Goal: Task Accomplishment & Management: Complete application form

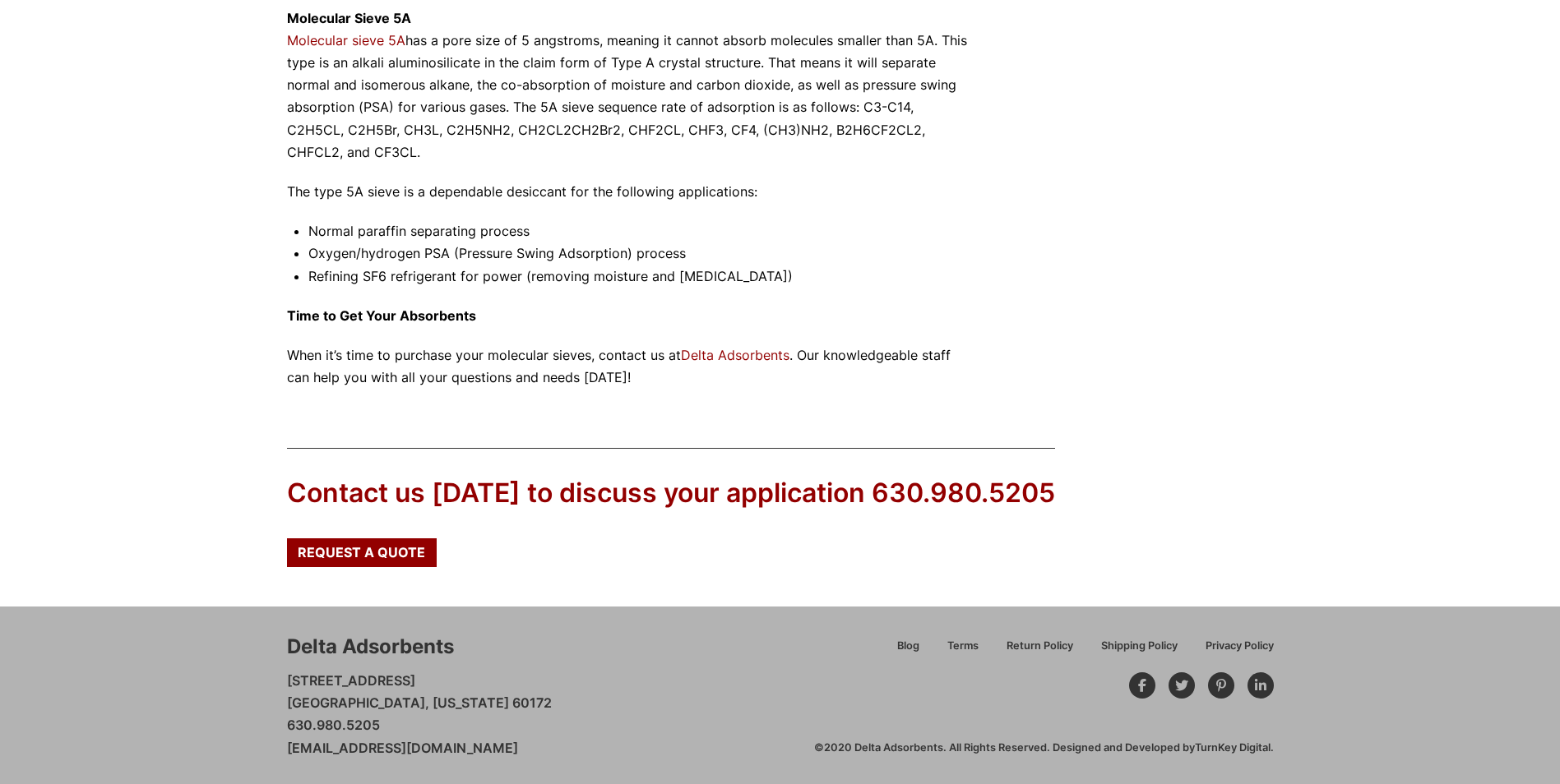
scroll to position [1568, 0]
click at [351, 545] on span "Request a Quote" at bounding box center [362, 550] width 128 height 13
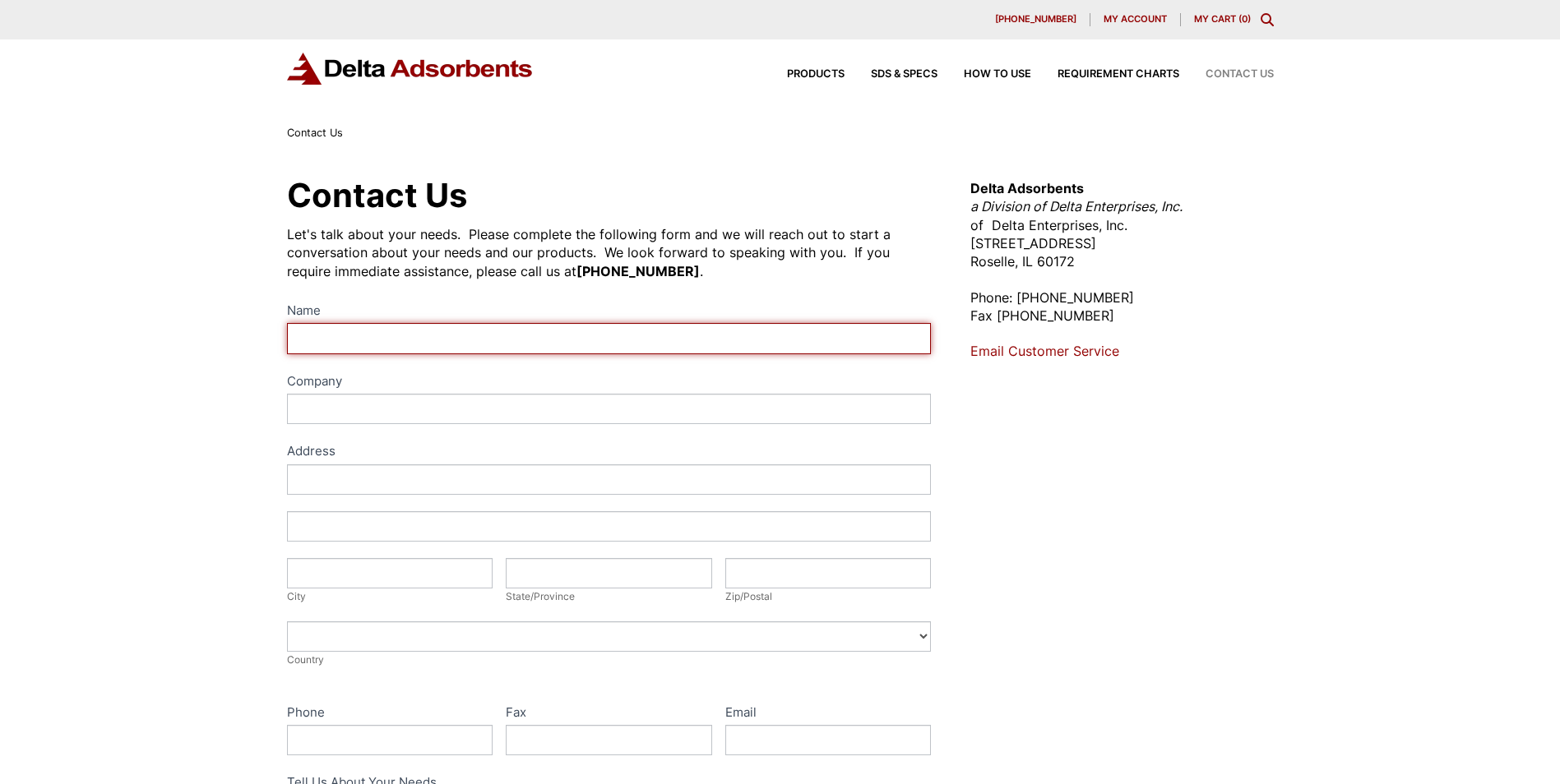
click at [573, 344] on input "Name" at bounding box center [609, 338] width 644 height 31
type input "Michael Salas"
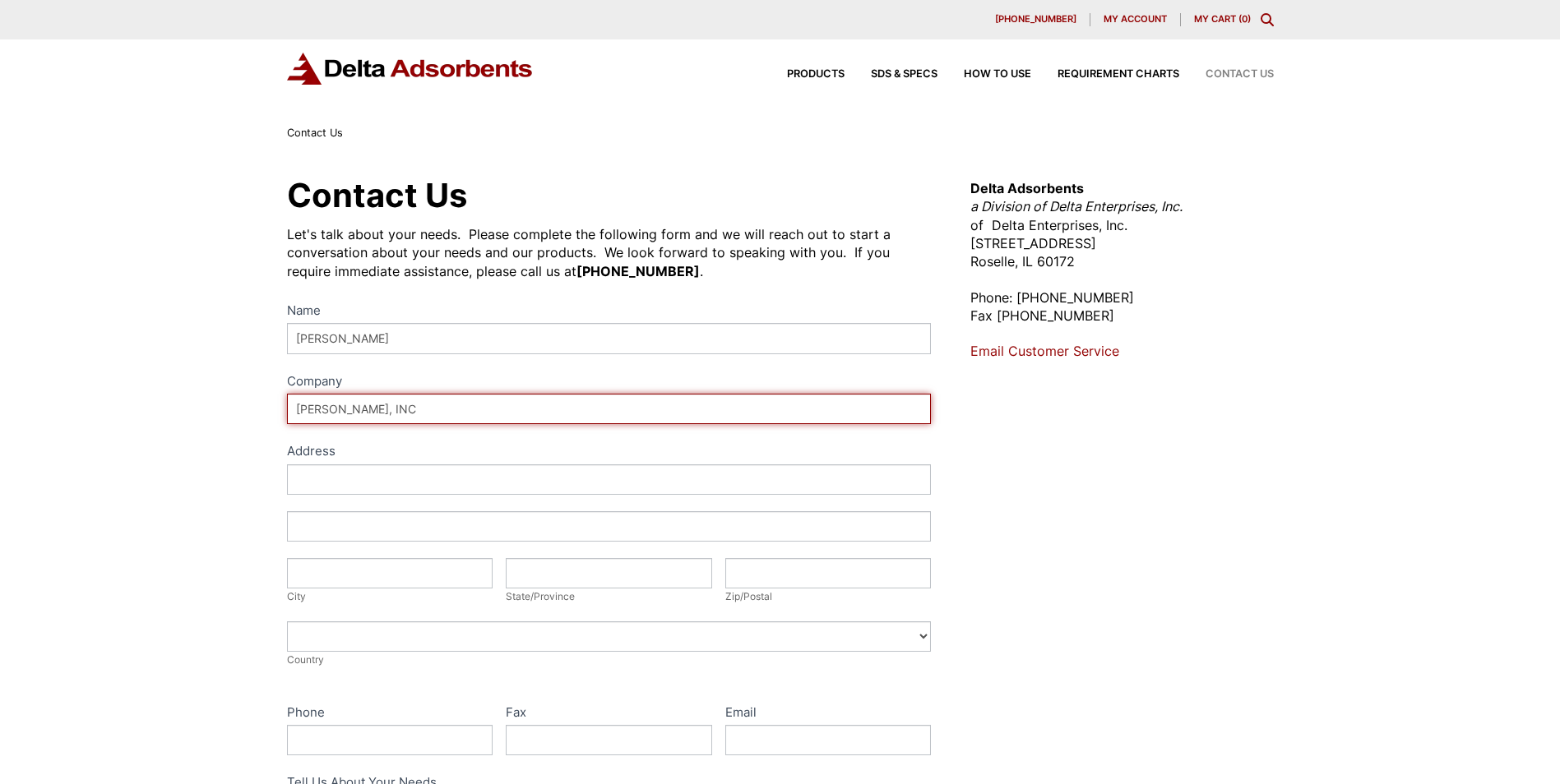
type input "SARA, INC"
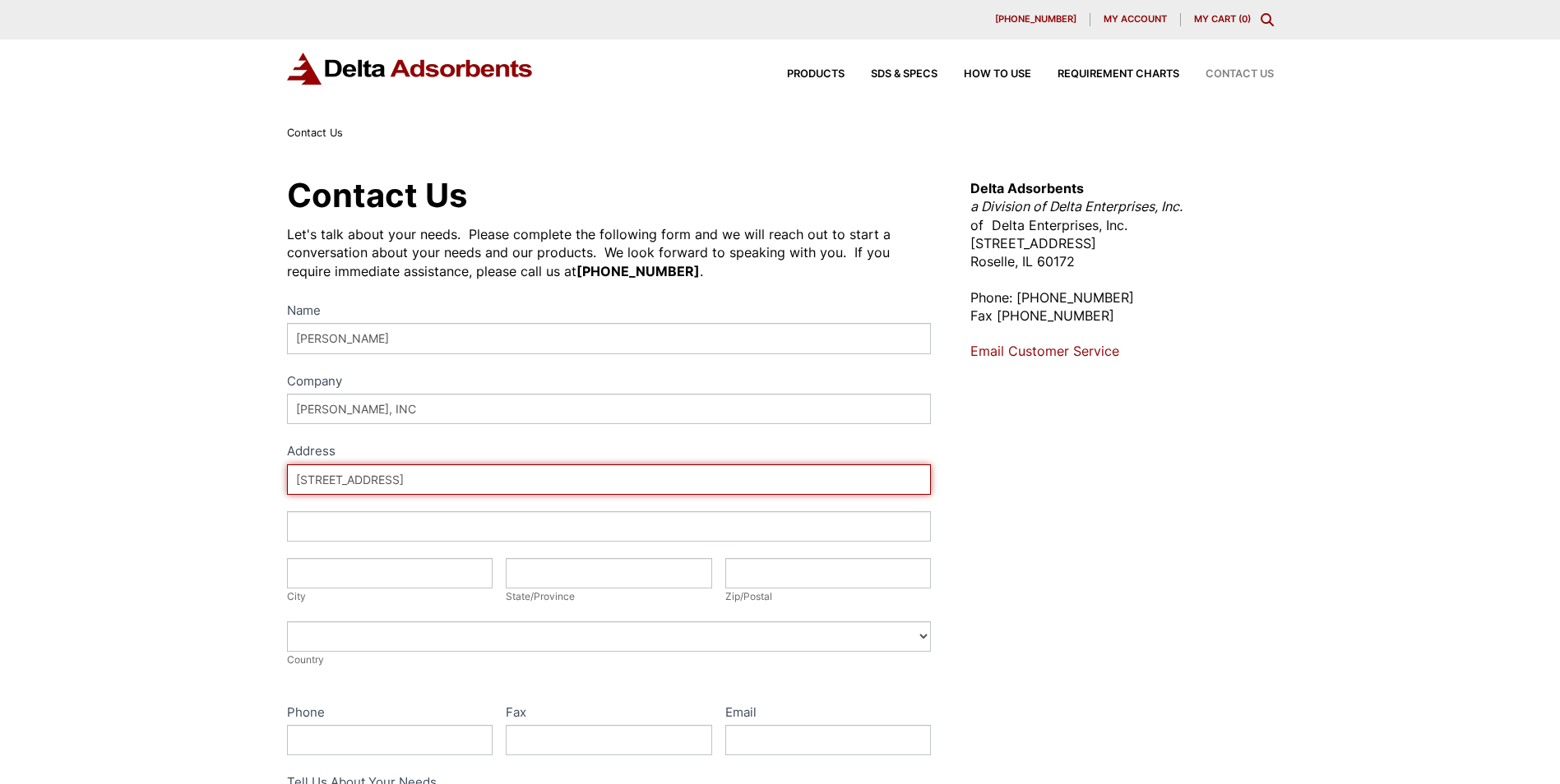
type input "6975 Campus Drive"
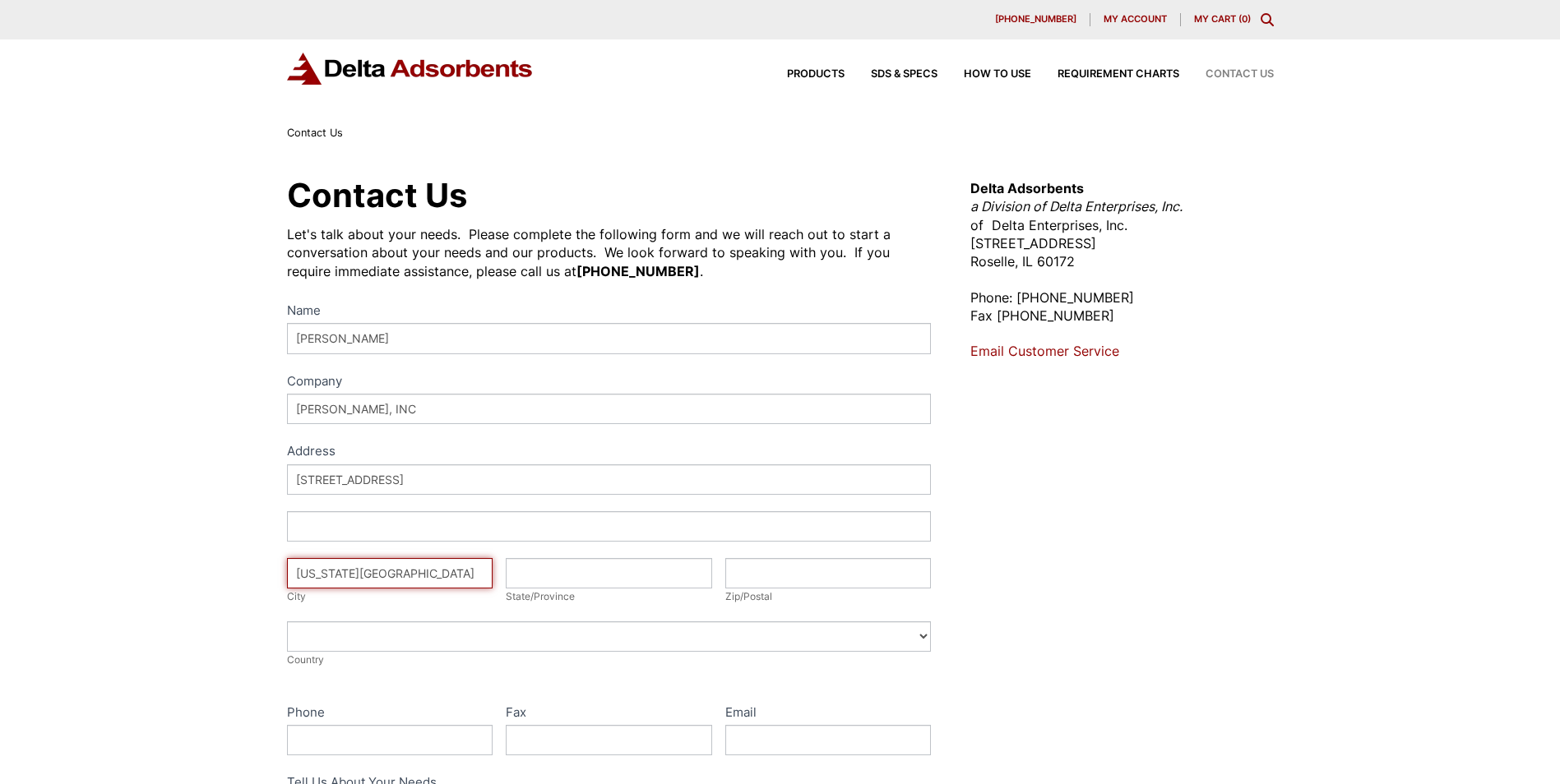
type input "Colorado Springs"
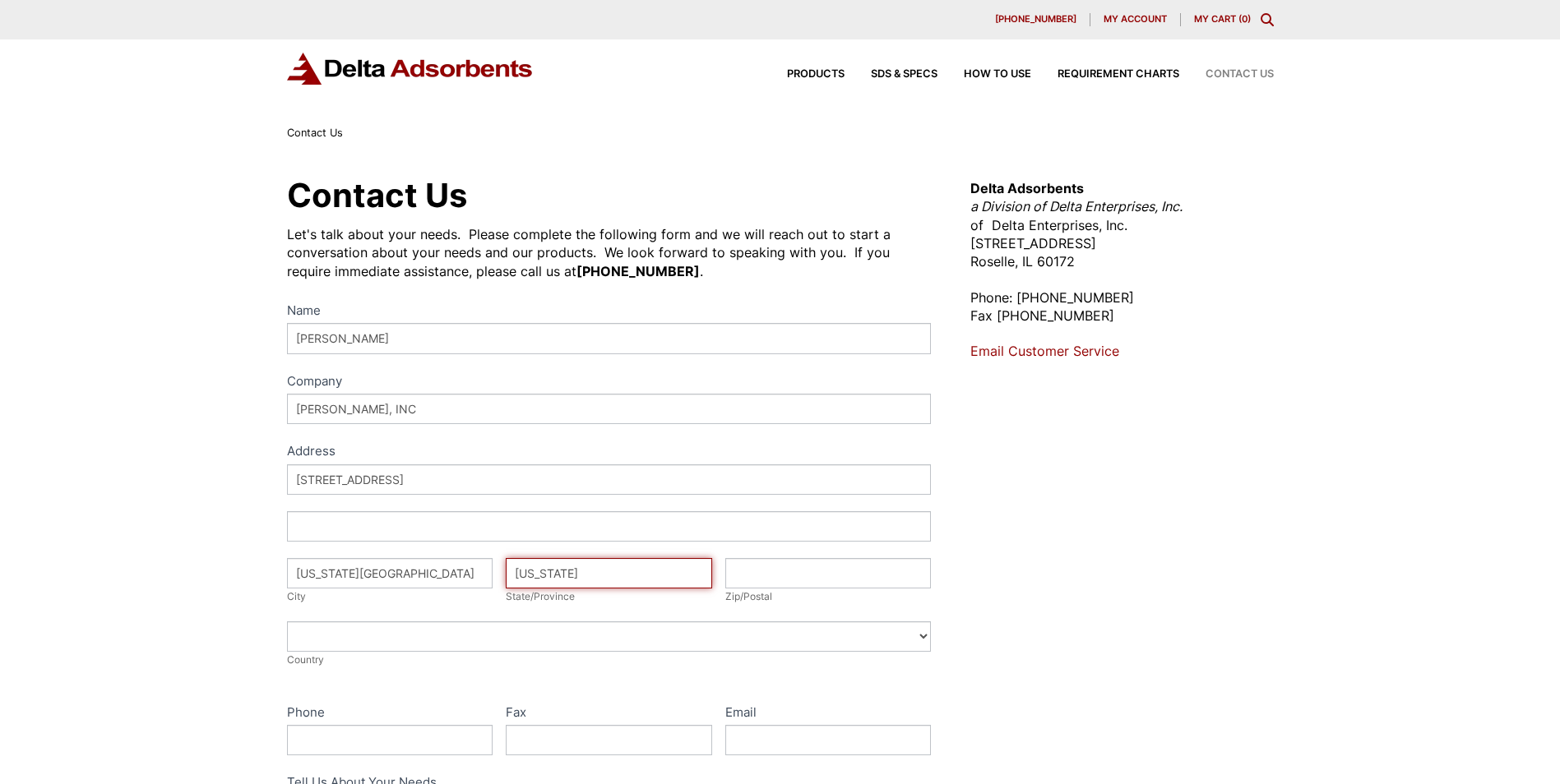
type input "Colorado"
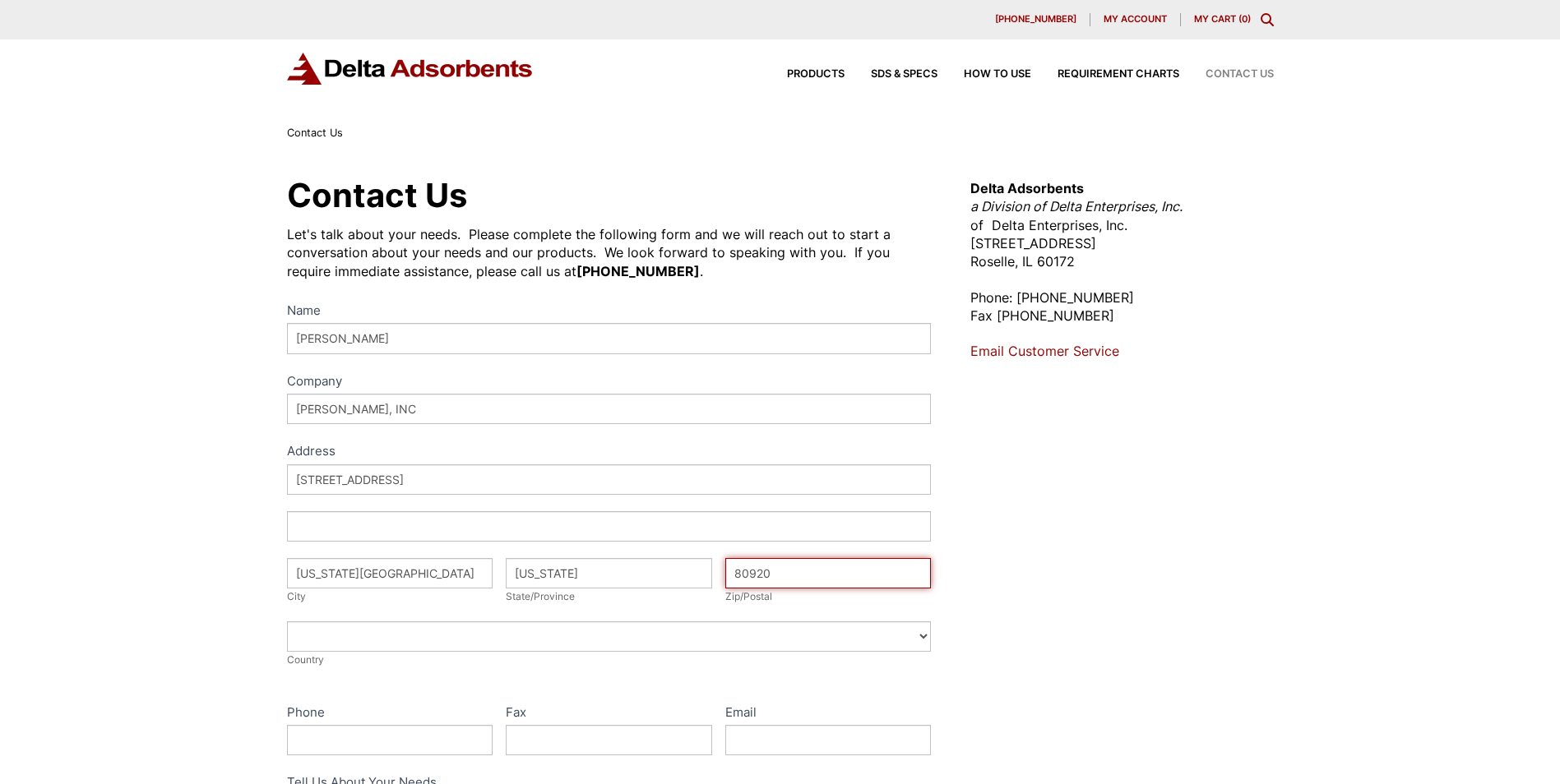
type input "80920"
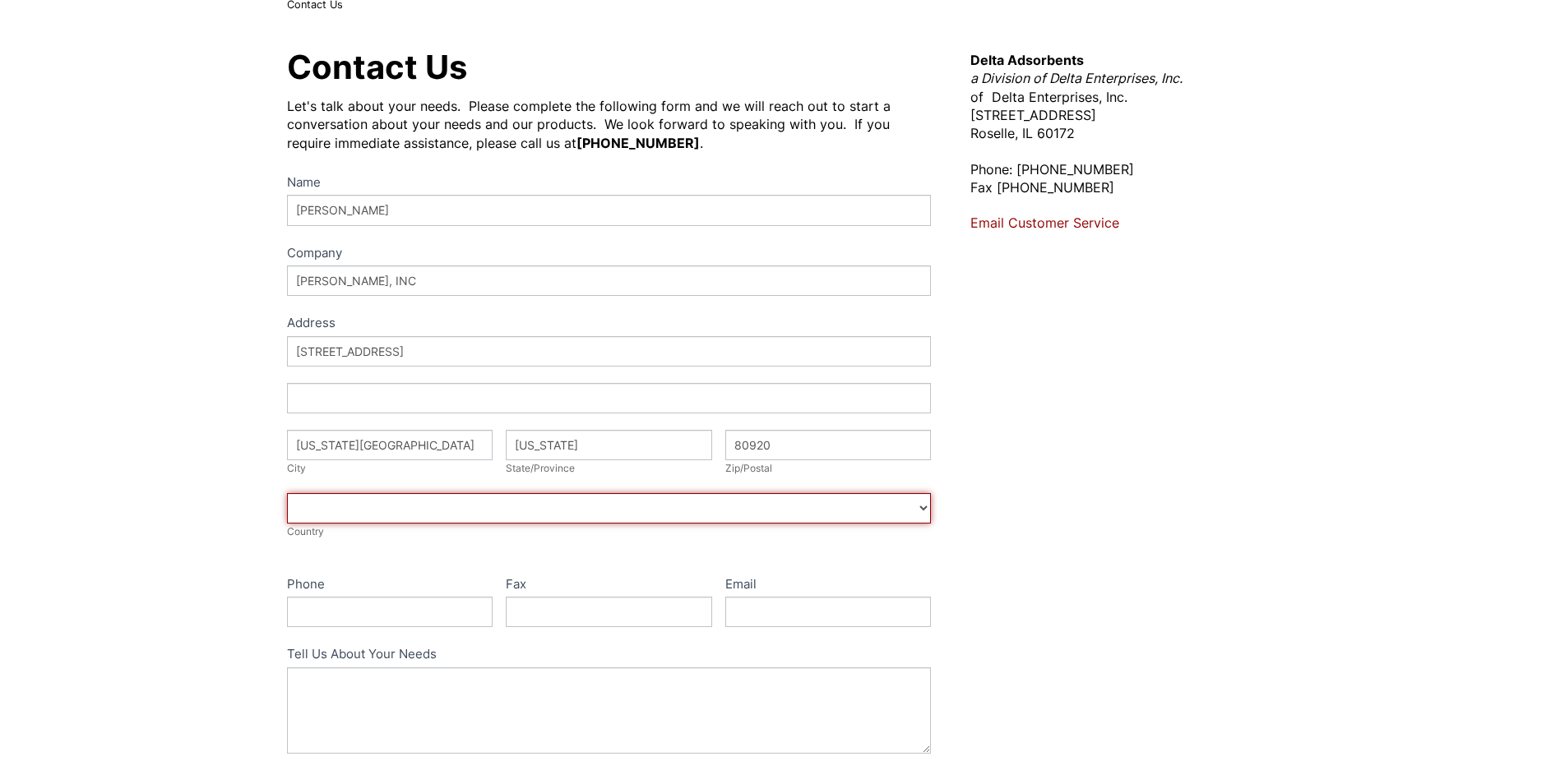
scroll to position [164, 0]
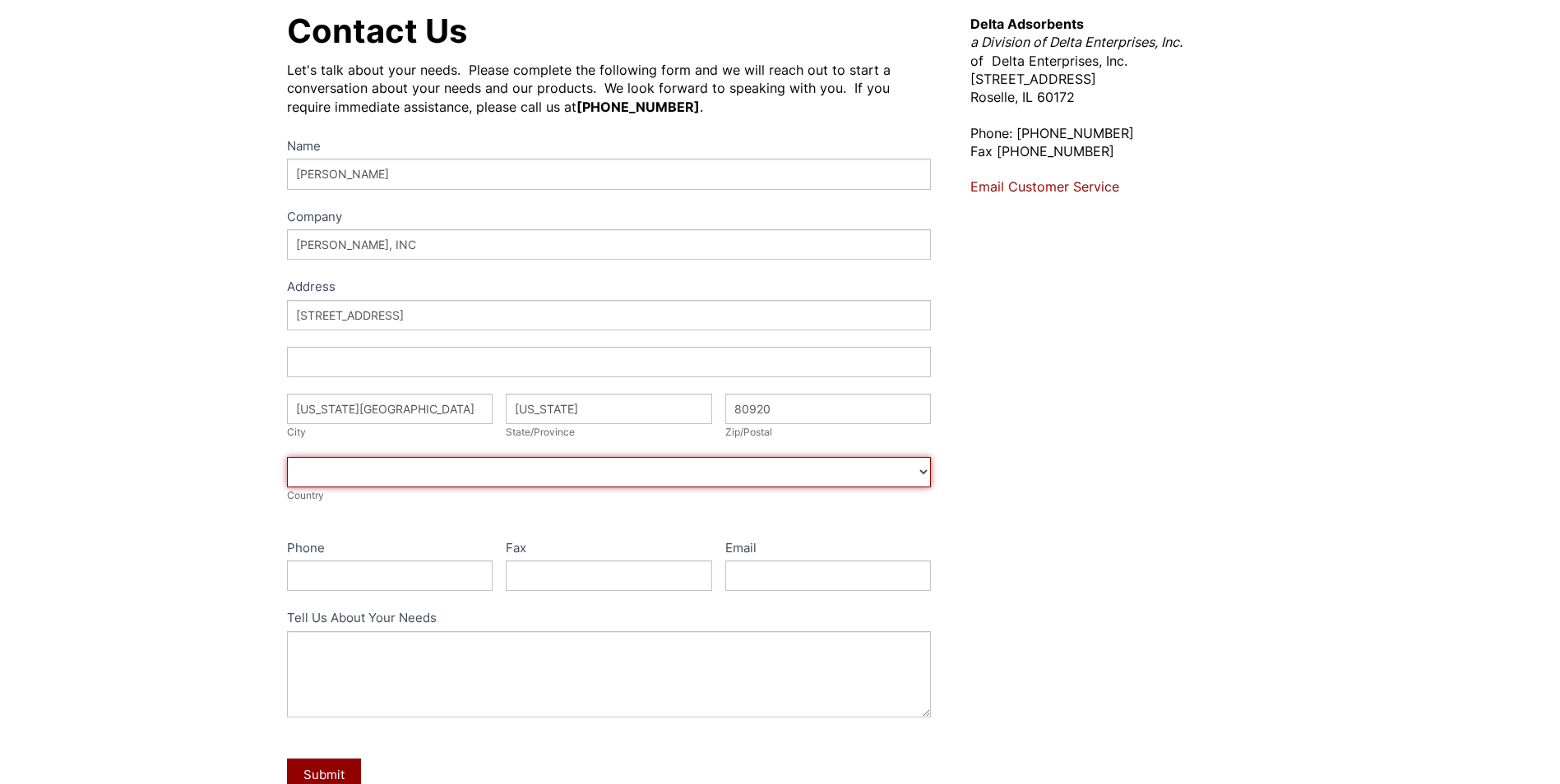
click at [348, 466] on select "Afghanistan Aland Islands Albania Algeria American Samoa Andorra Angola Anguill…" at bounding box center [609, 472] width 644 height 31
select select "United States"
click at [287, 457] on select "Afghanistan Aland Islands Albania Algeria American Samoa Andorra Angola Anguill…" at bounding box center [609, 472] width 644 height 31
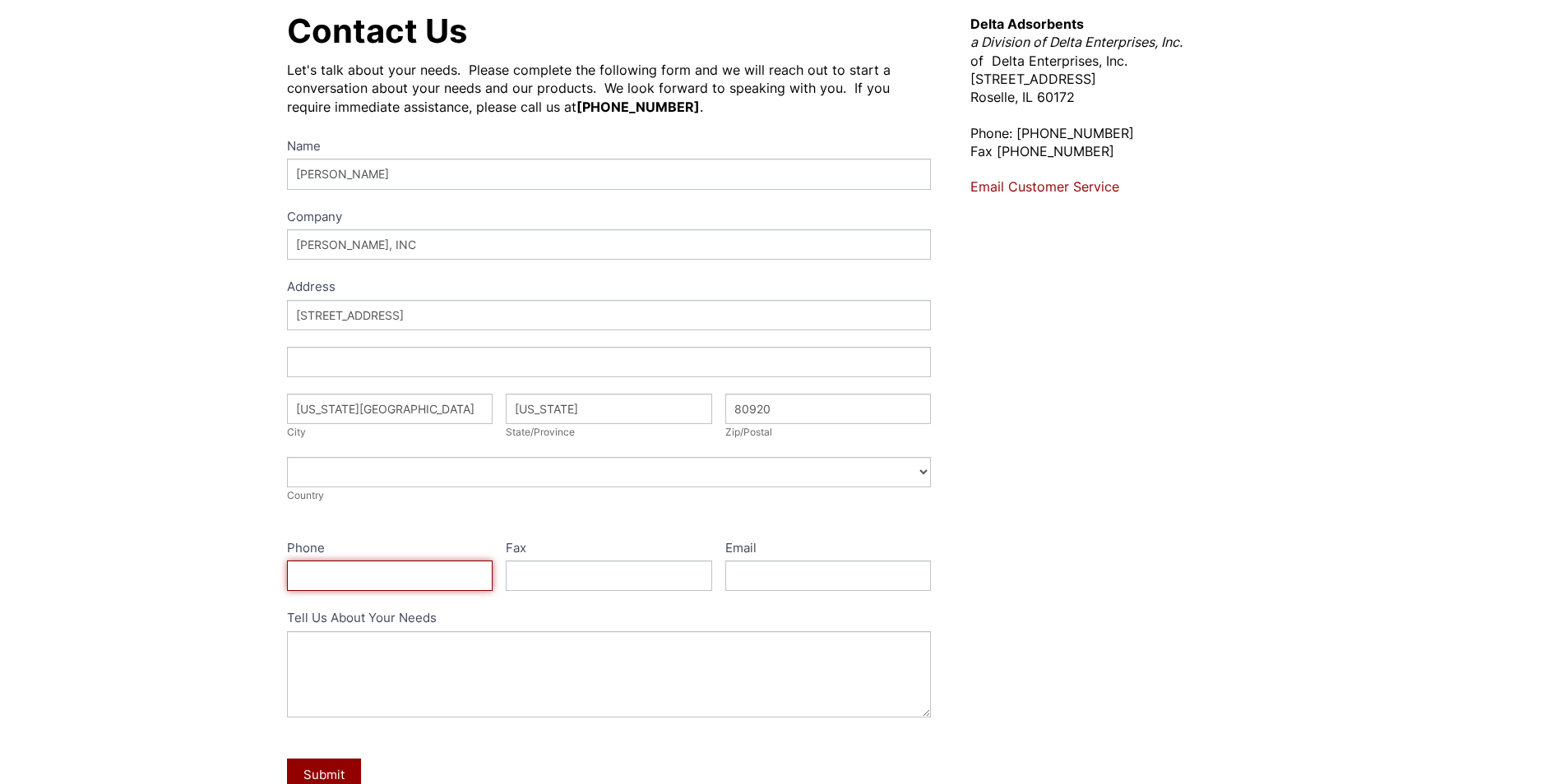
click at [386, 574] on input "Phone" at bounding box center [390, 576] width 207 height 31
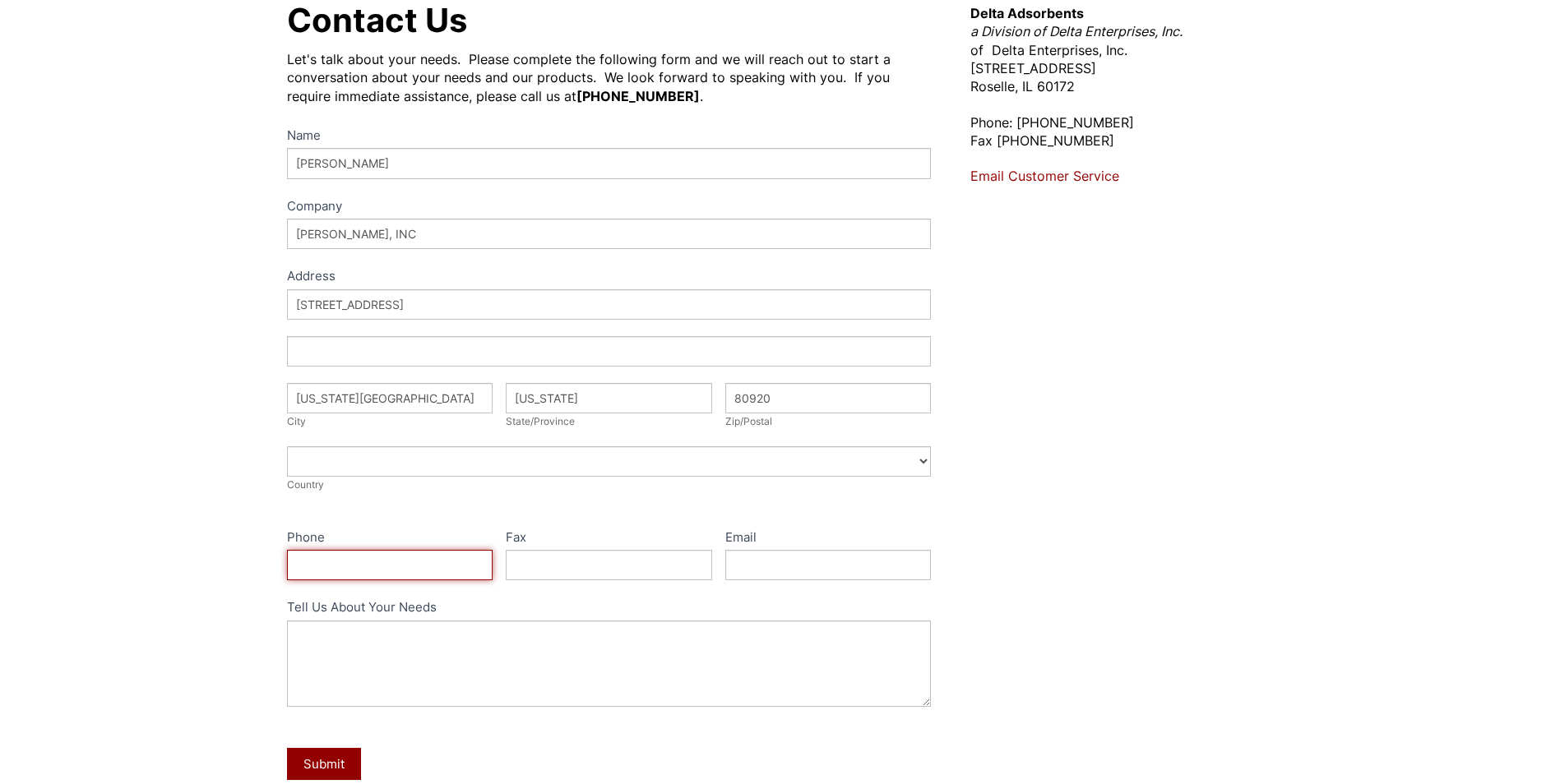
scroll to position [247, 0]
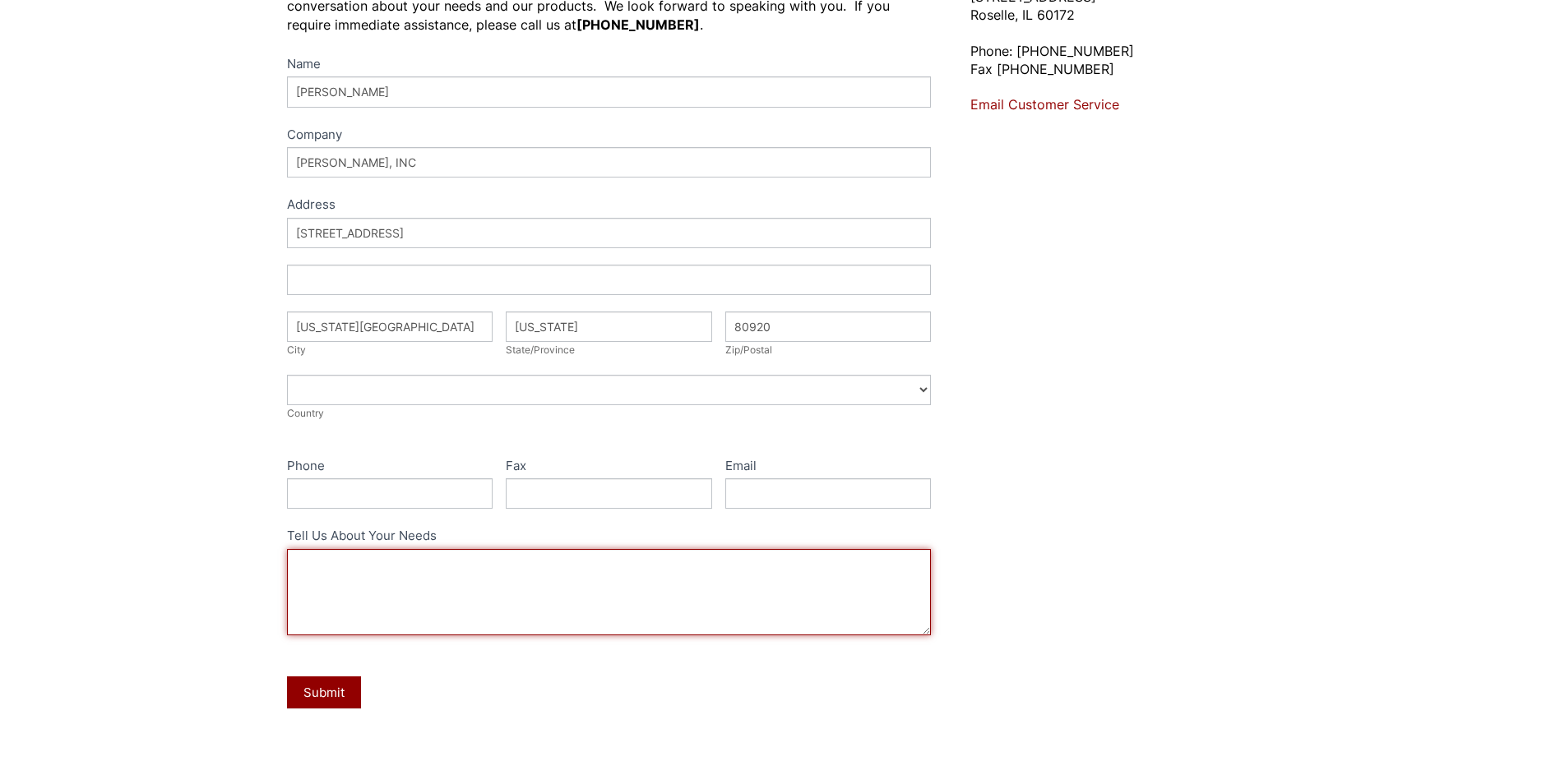
click at [399, 584] on textarea "Tell Us About Your Needs" at bounding box center [609, 592] width 644 height 87
type textarea "I"
click at [678, 559] on textarea "We are in need of 5kG to 10kG of 3A molecular sieve in tyvek bags." at bounding box center [609, 592] width 644 height 87
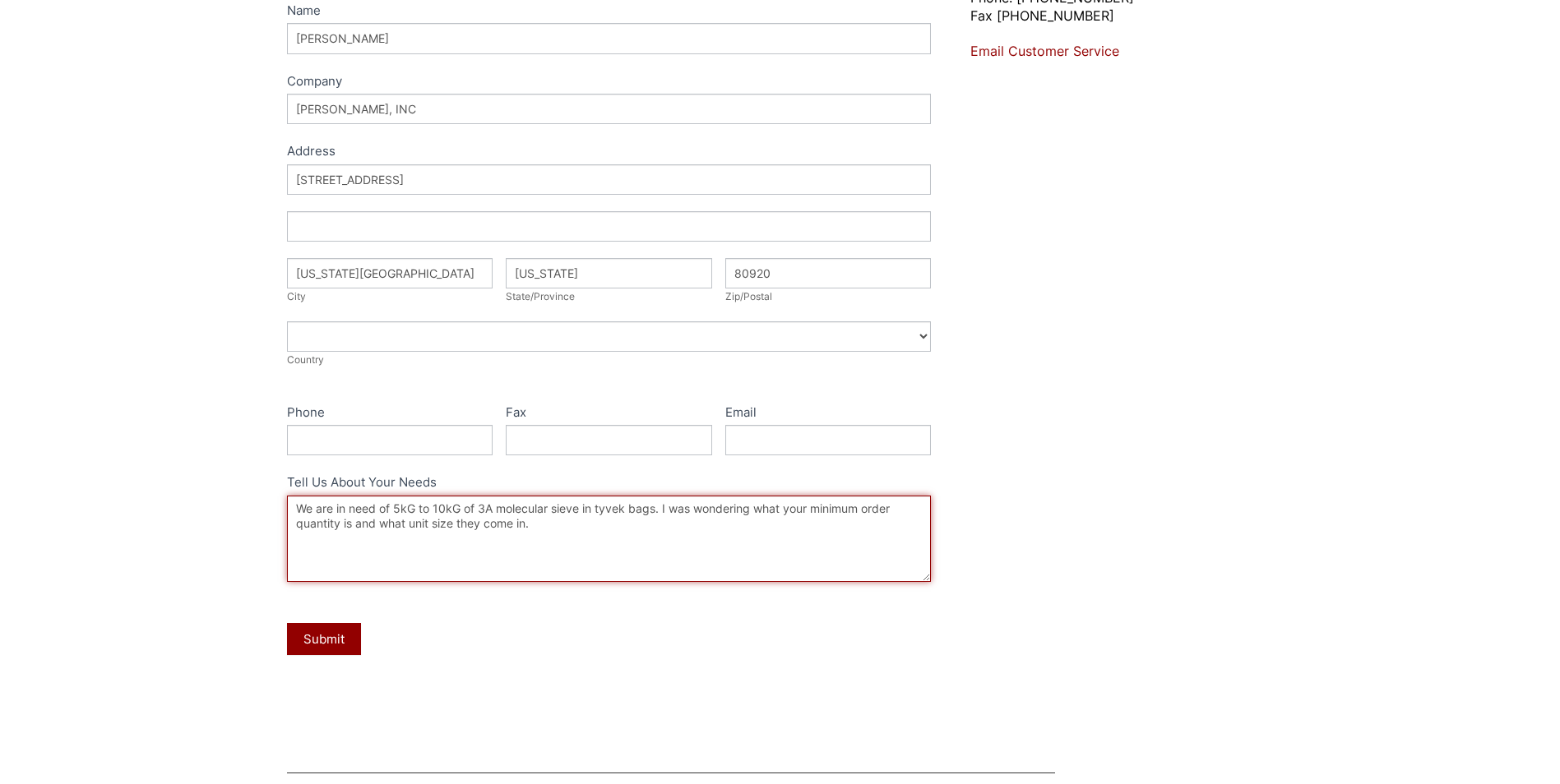
scroll to position [329, 0]
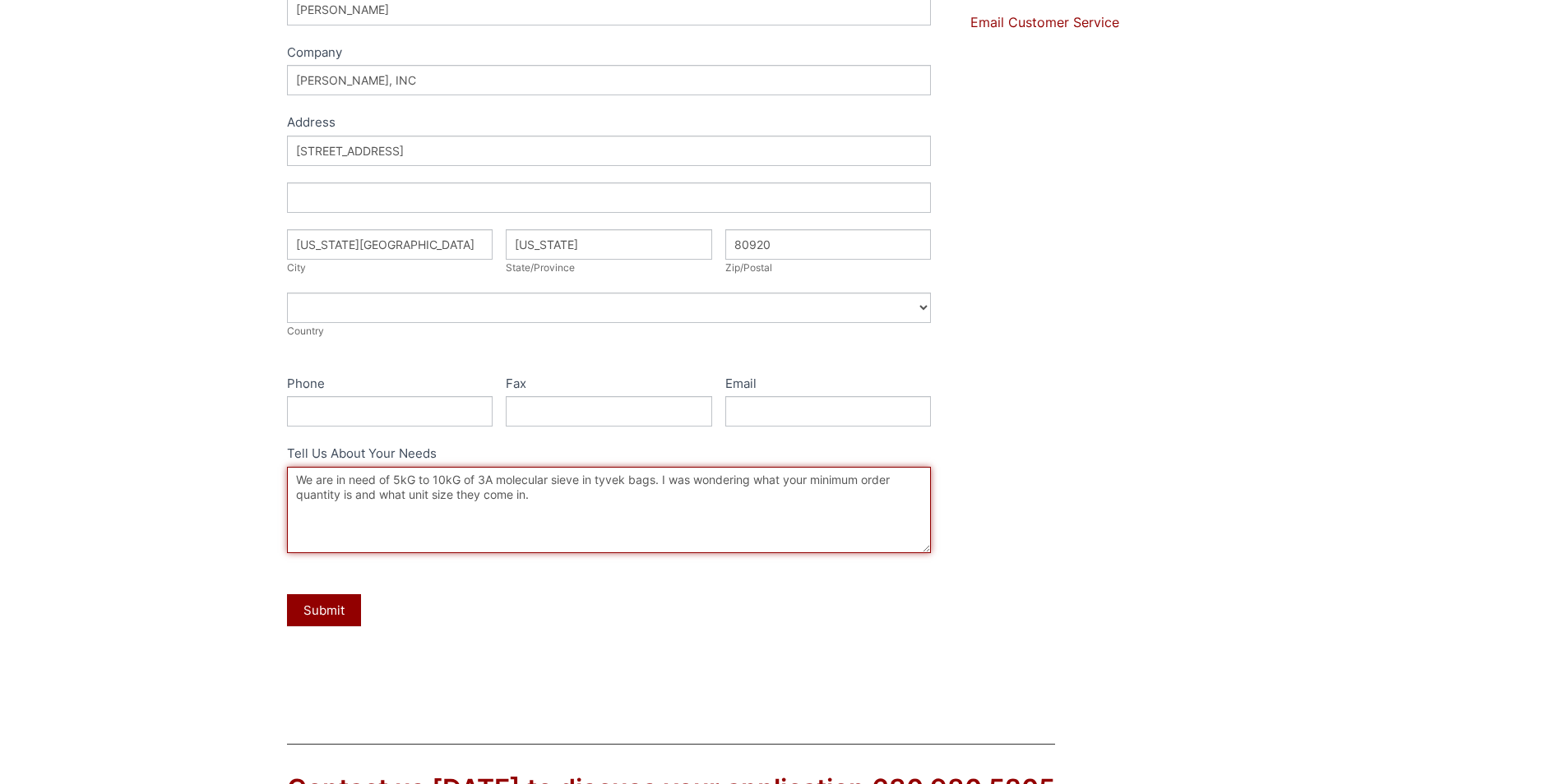
type textarea "We are in need of 5kG to 10kG of 3A molecular sieve in tyvek bags. I was wonder…"
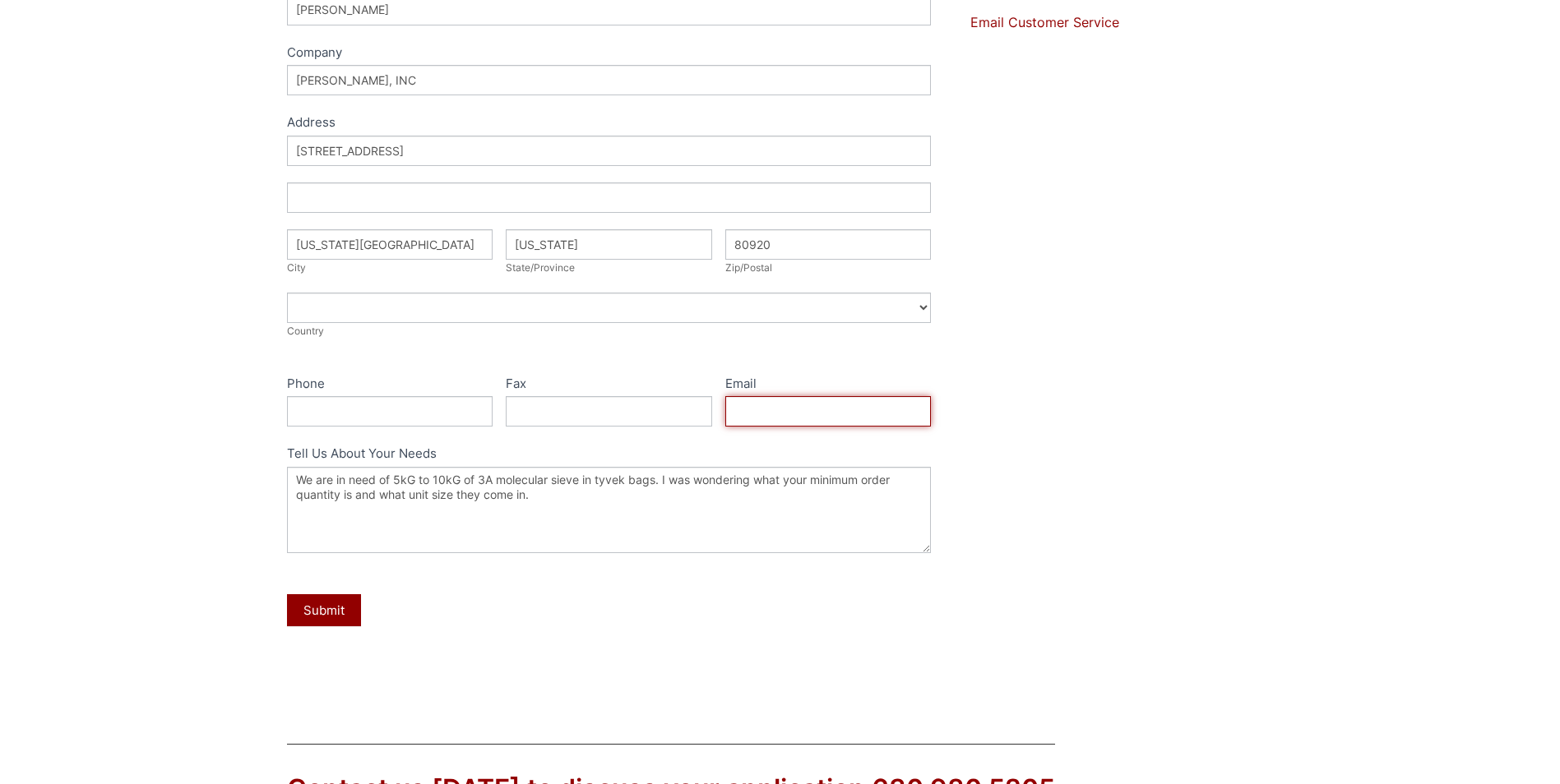
click at [814, 411] on input "Email" at bounding box center [828, 411] width 207 height 31
type input "msalas@sara.com"
click at [334, 626] on button "Submit" at bounding box center [324, 610] width 74 height 32
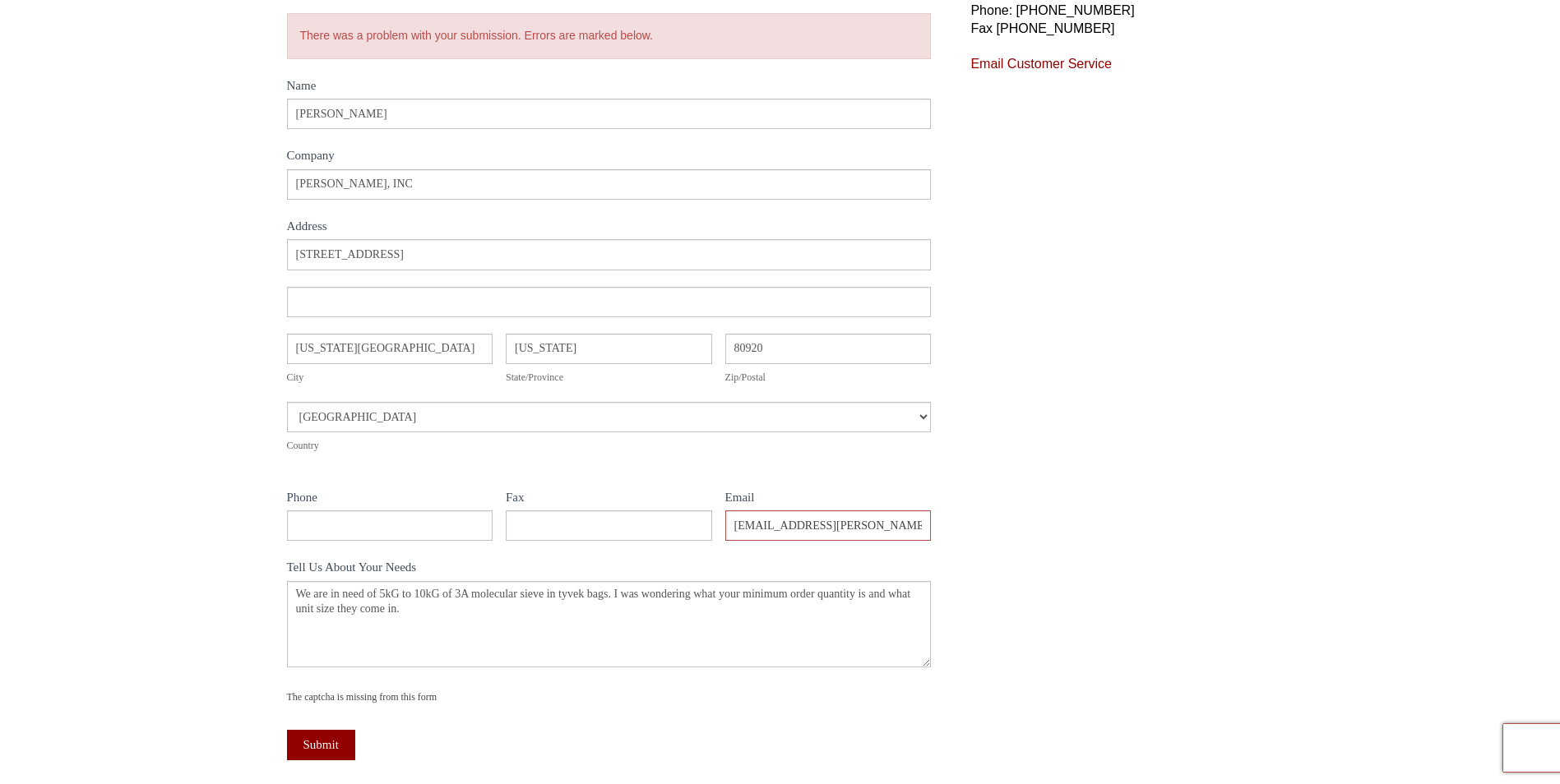
scroll to position [247, 0]
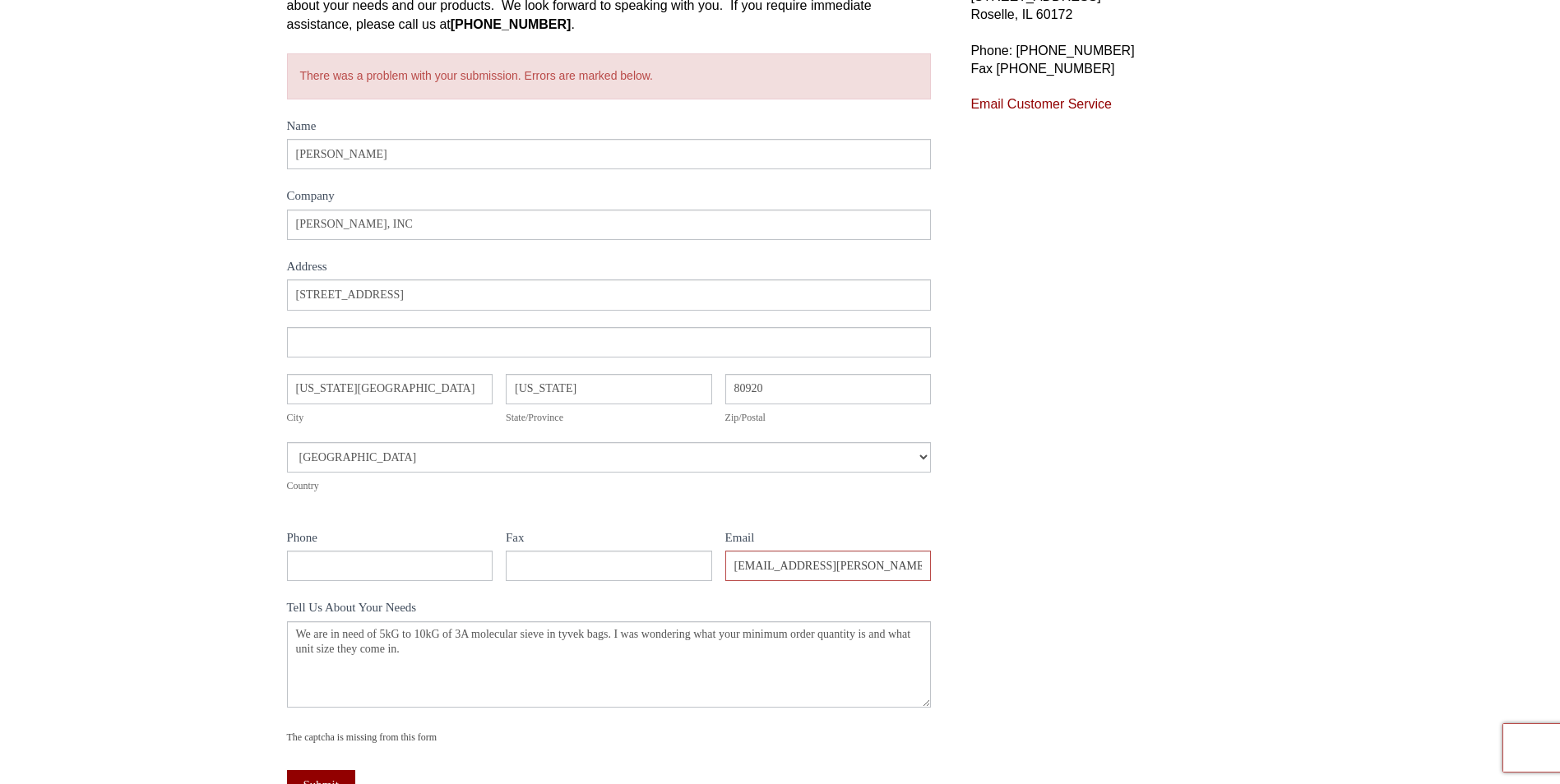
drag, startPoint x: 475, startPoint y: 498, endPoint x: 423, endPoint y: 485, distance: 53.6
click at [475, 497] on div "Address 6975 Campus Drive Address City Colorado Springs City State/Province Col…" at bounding box center [609, 395] width 644 height 231
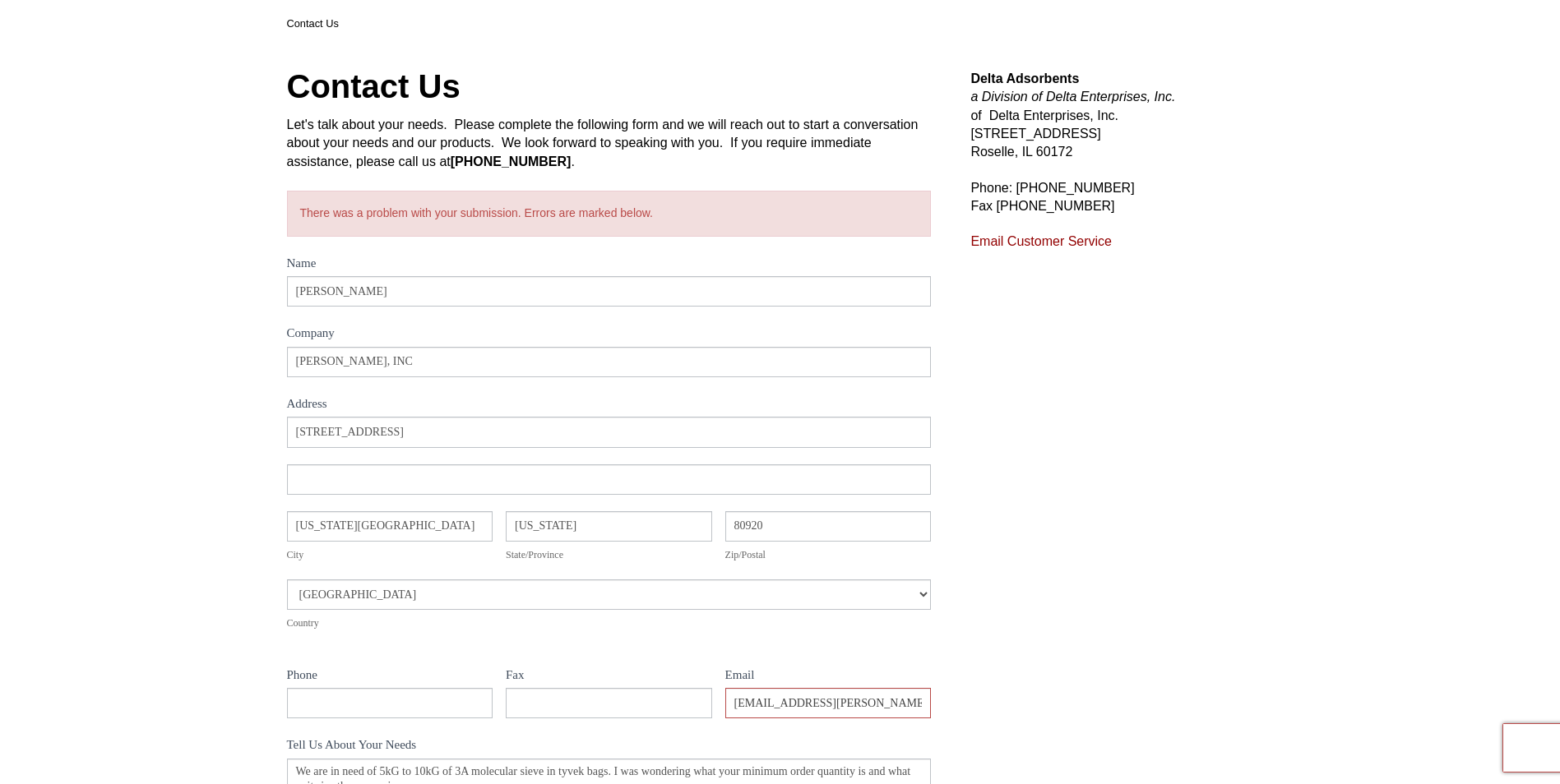
scroll to position [329, 0]
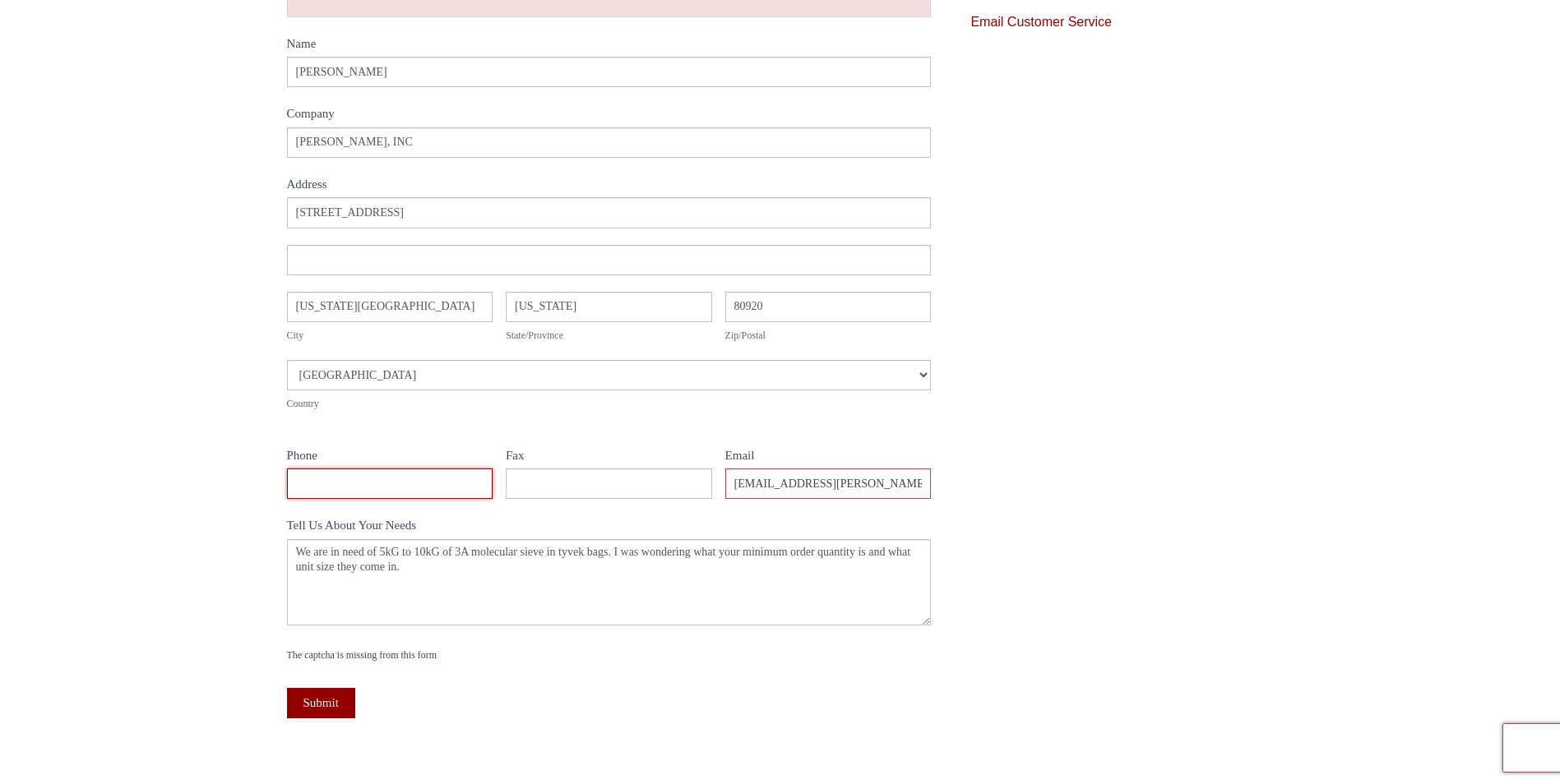
drag, startPoint x: 401, startPoint y: 475, endPoint x: 401, endPoint y: 492, distance: 17.0
click at [401, 488] on input "Phone" at bounding box center [390, 483] width 207 height 31
click at [415, 445] on label "Phone" at bounding box center [390, 457] width 207 height 24
click at [415, 468] on input "Phone" at bounding box center [390, 483] width 207 height 31
click at [193, 387] on div "Contact Us Let's talk about your needs. Please complete the following form and …" at bounding box center [780, 312] width 1560 height 996
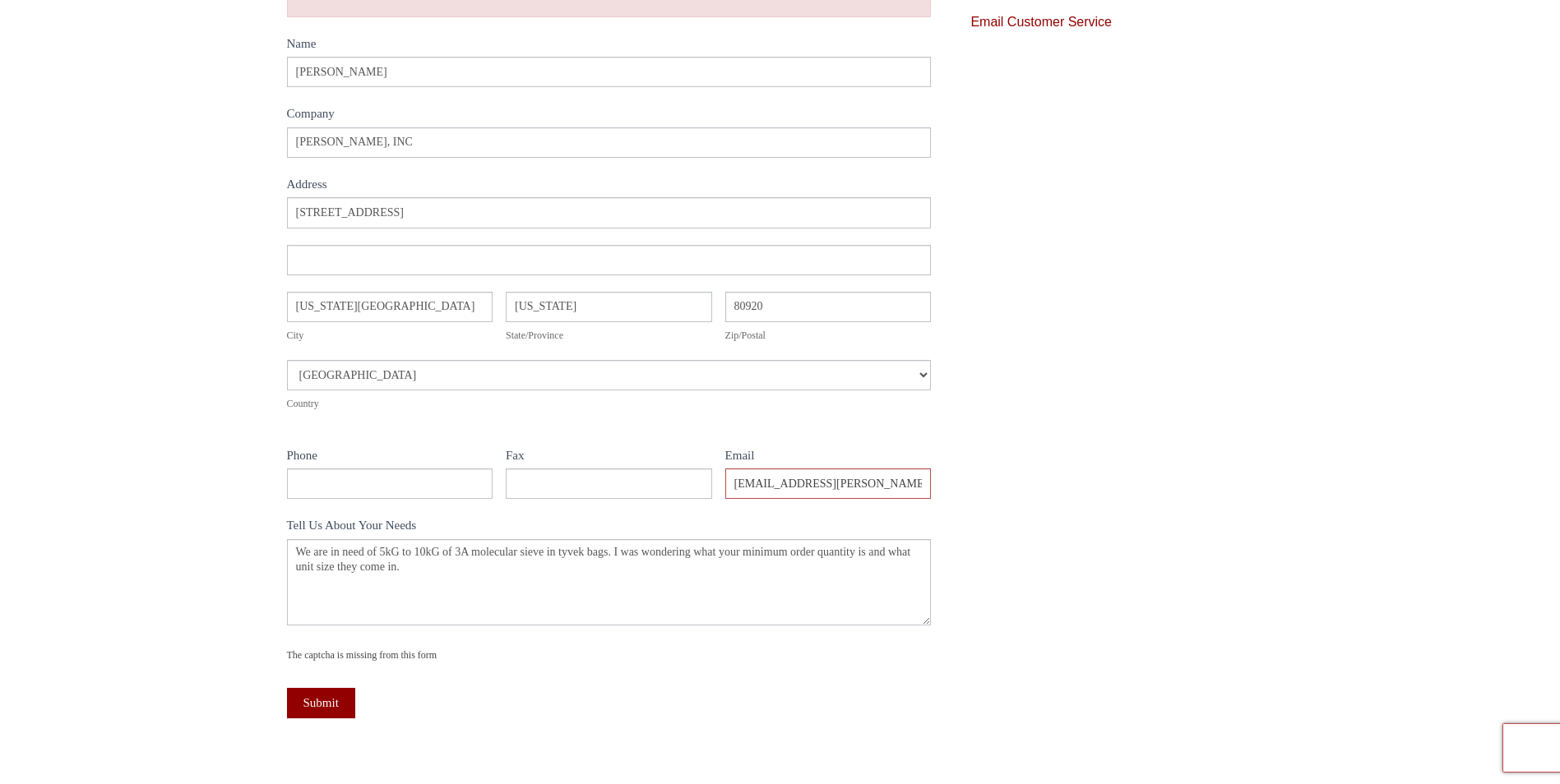
click at [572, 34] on label "Name" at bounding box center [609, 46] width 644 height 24
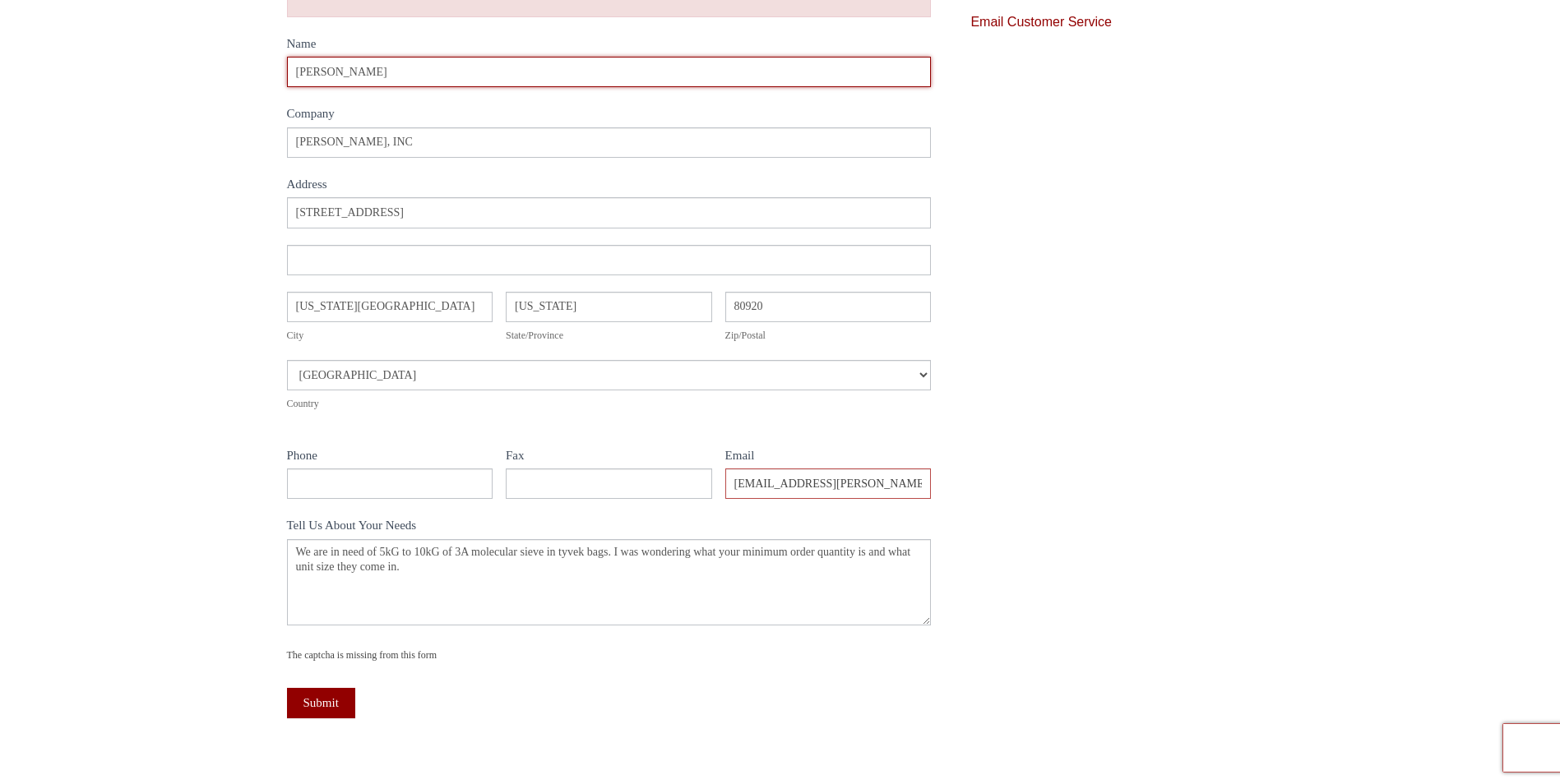
click at [572, 57] on input "Michael Salas" at bounding box center [609, 72] width 644 height 31
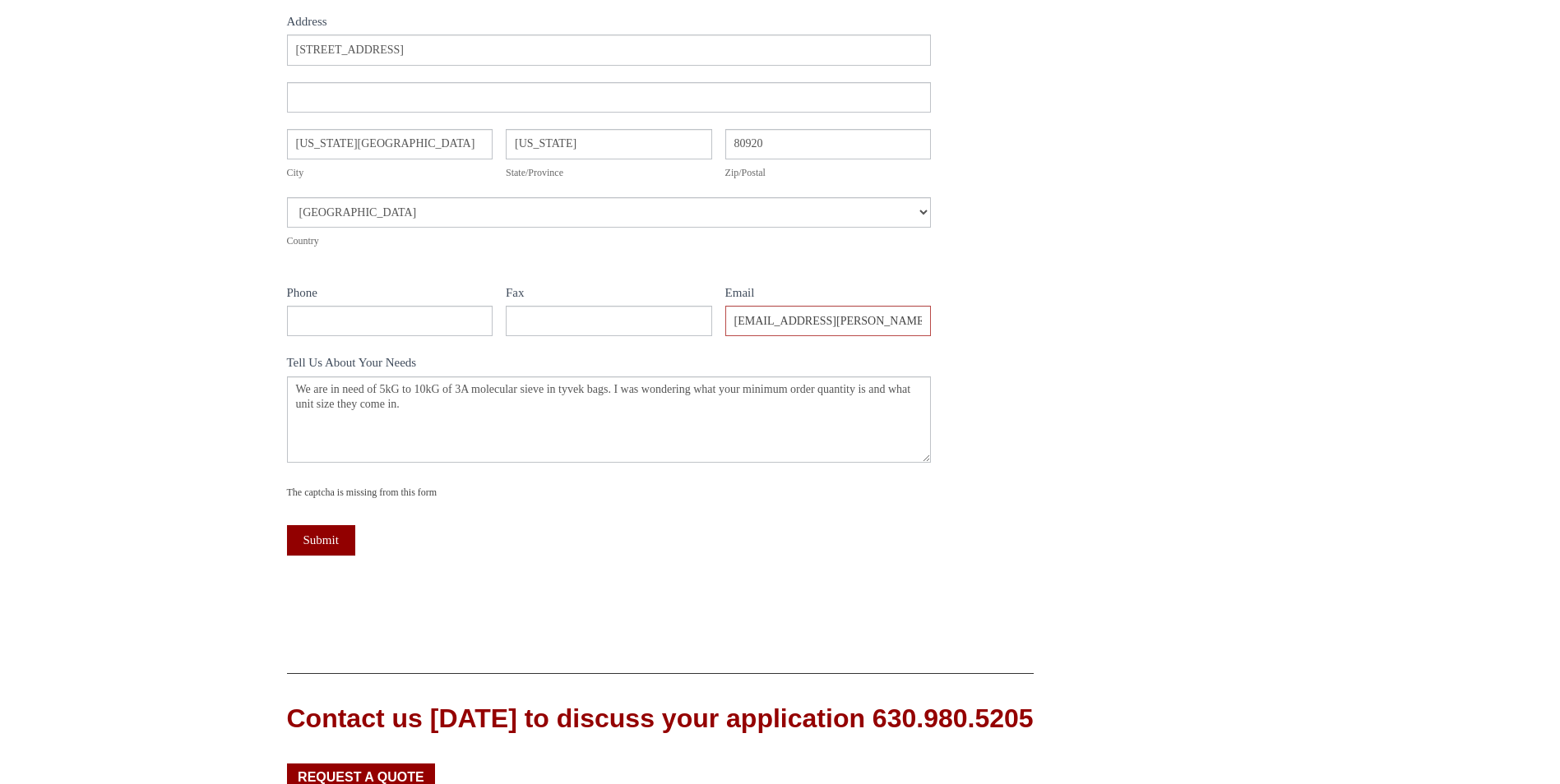
scroll to position [494, 0]
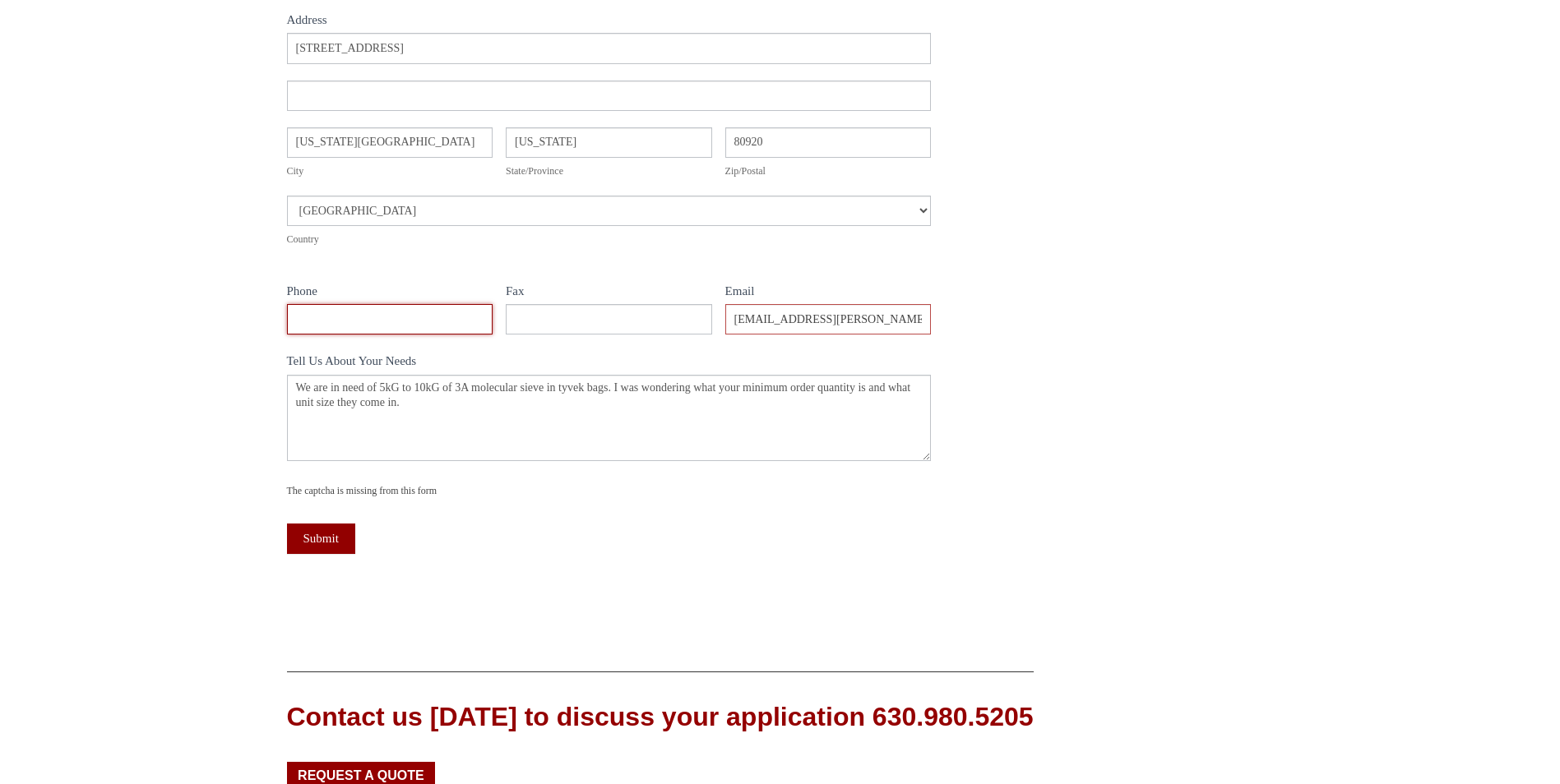
click at [403, 314] on input "Phone" at bounding box center [390, 319] width 207 height 31
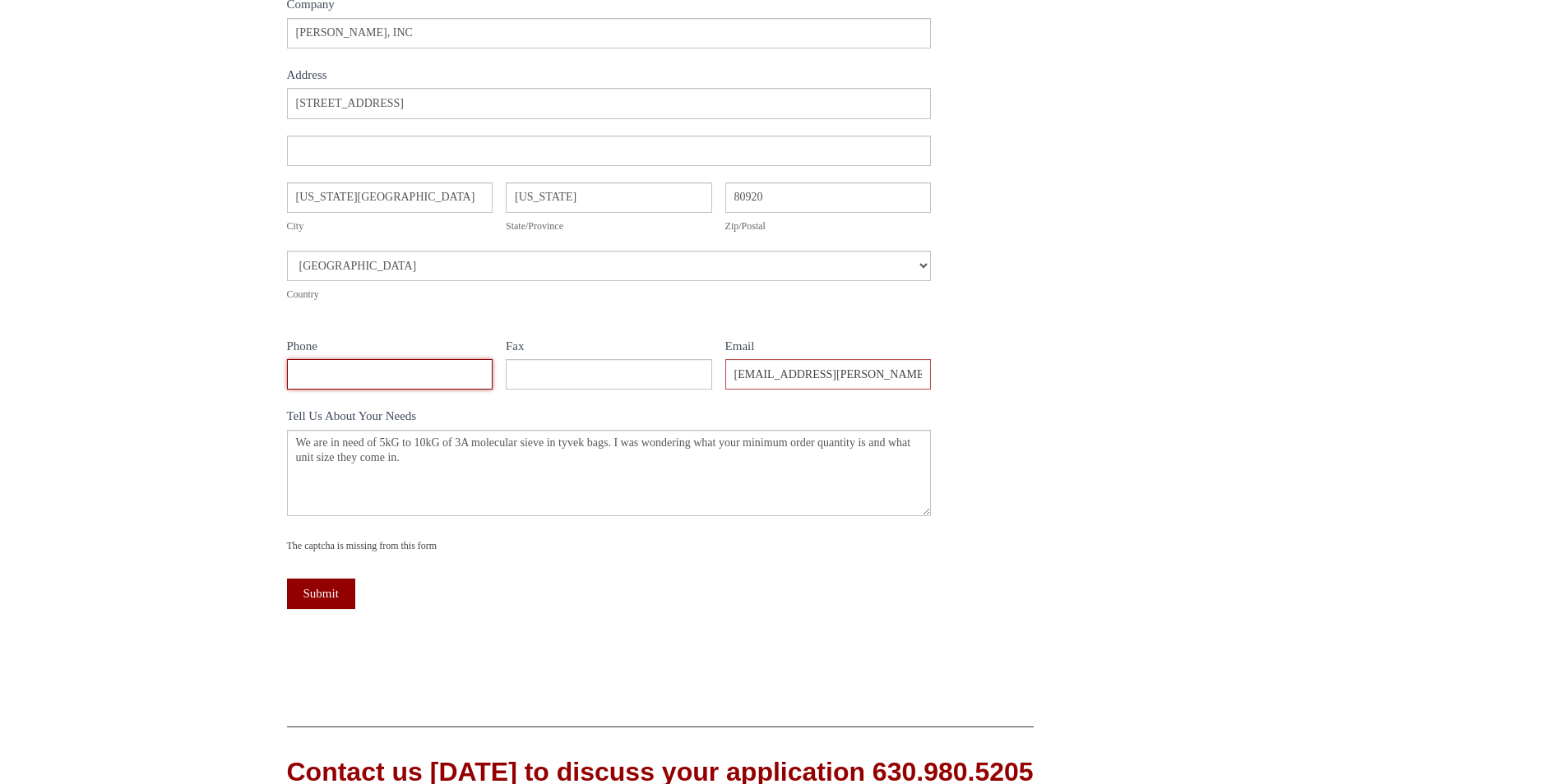
scroll to position [411, 0]
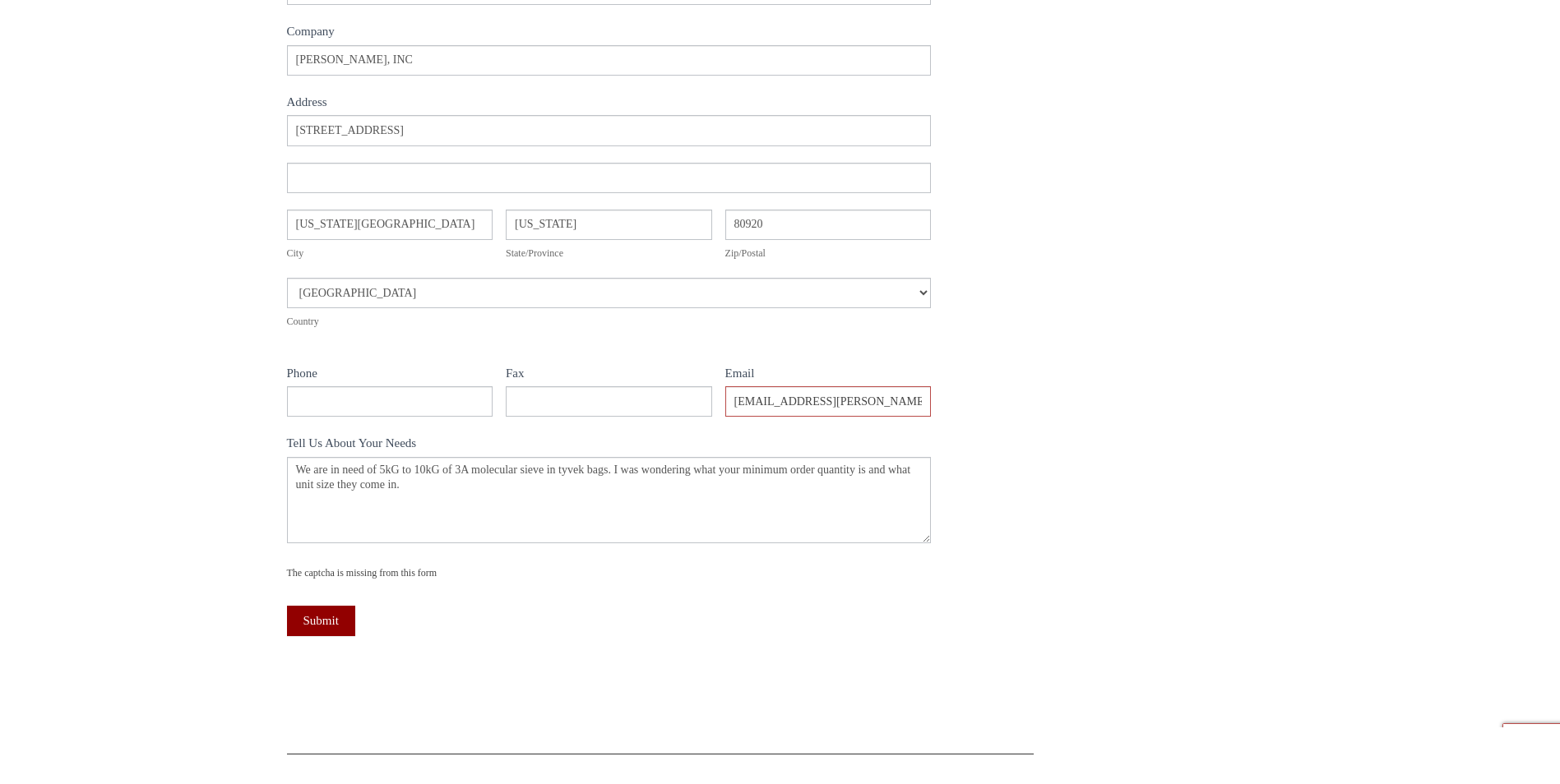
click at [216, 472] on div "Contact Us Let's talk about your needs. Please complete the following form and …" at bounding box center [780, 229] width 1560 height 996
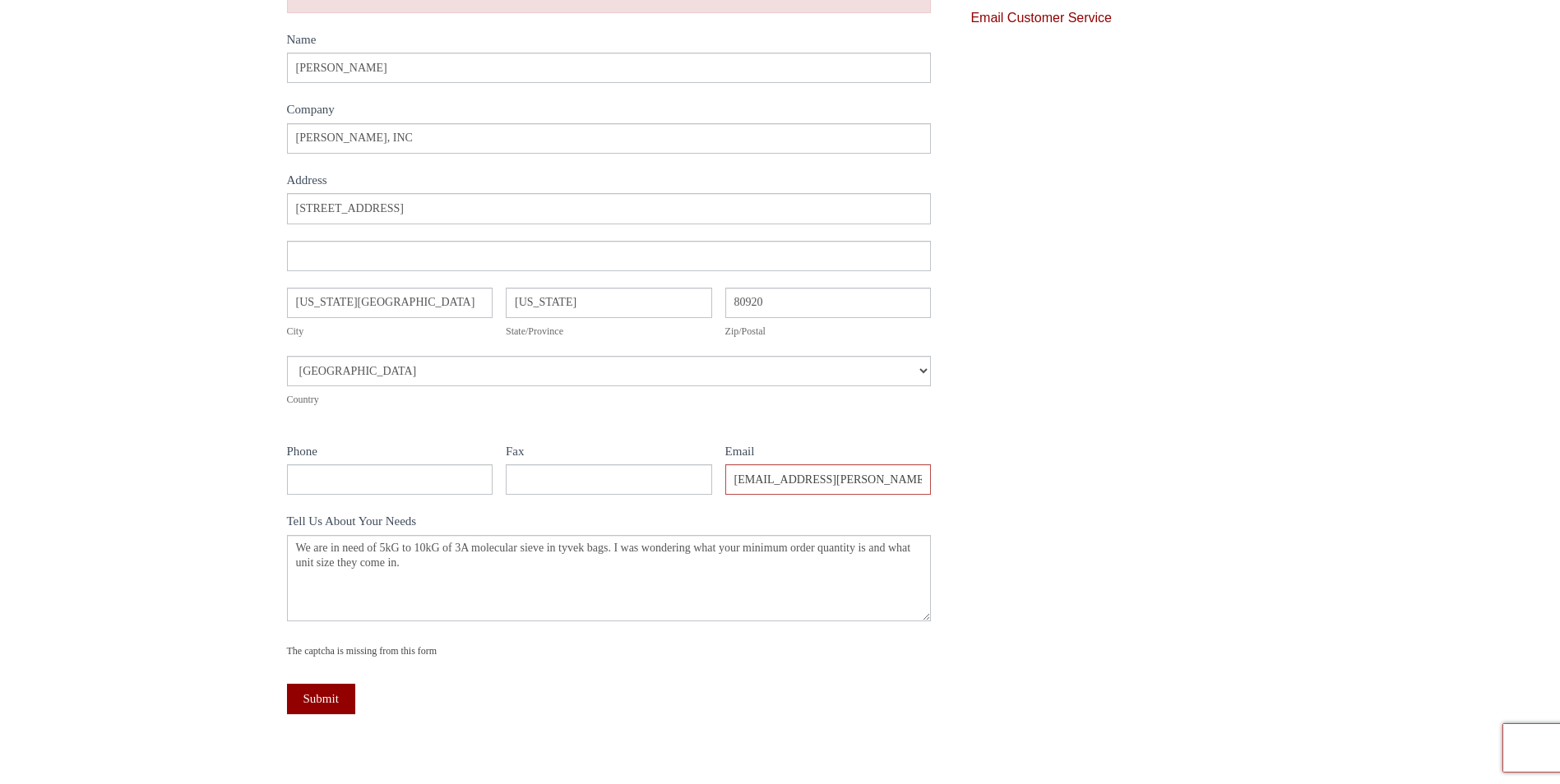
scroll to position [329, 0]
click at [320, 704] on button "Submit" at bounding box center [321, 703] width 68 height 31
